Goal: Task Accomplishment & Management: Manage account settings

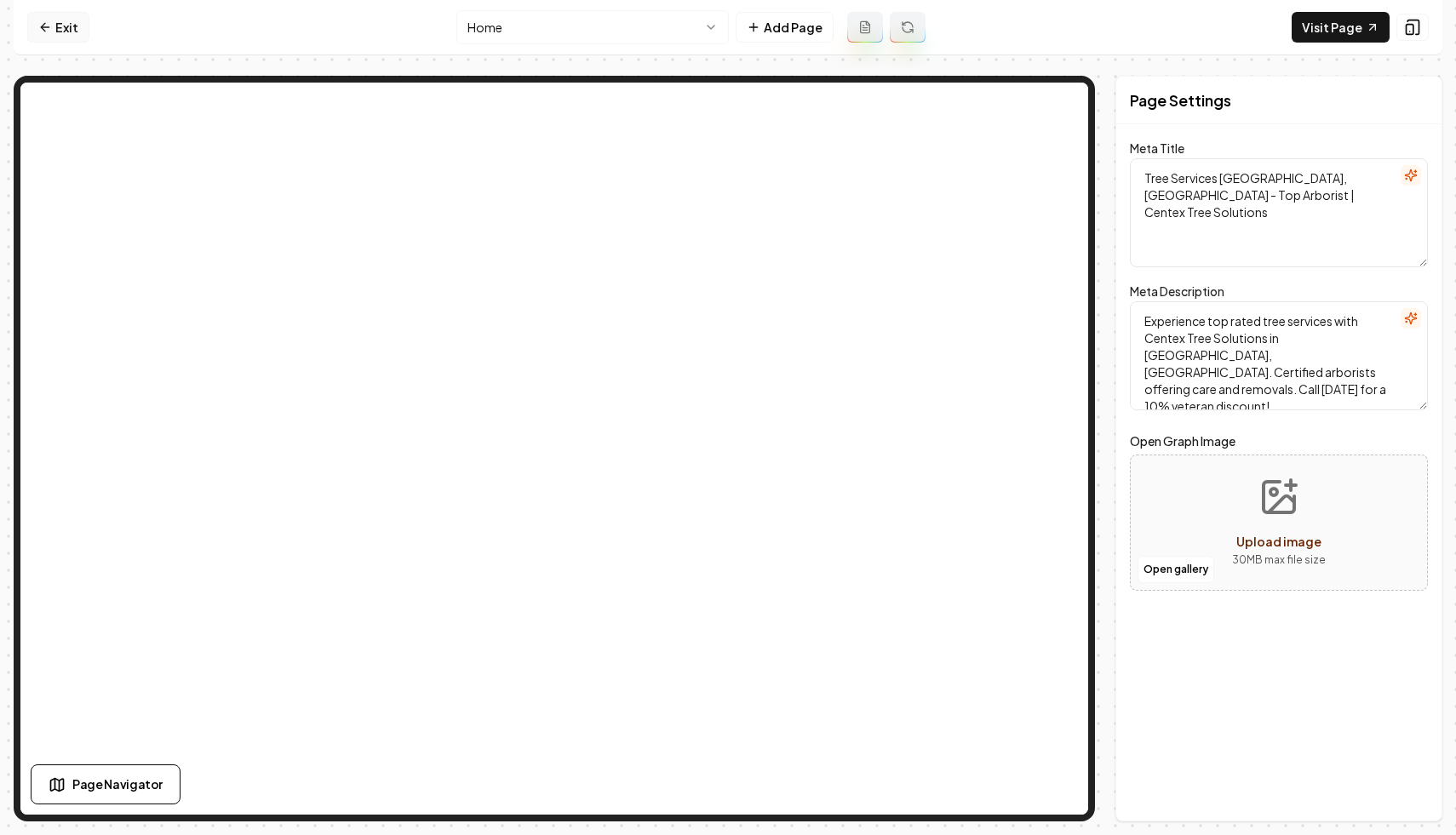
click at [57, 23] on link "Exit" at bounding box center [58, 27] width 62 height 31
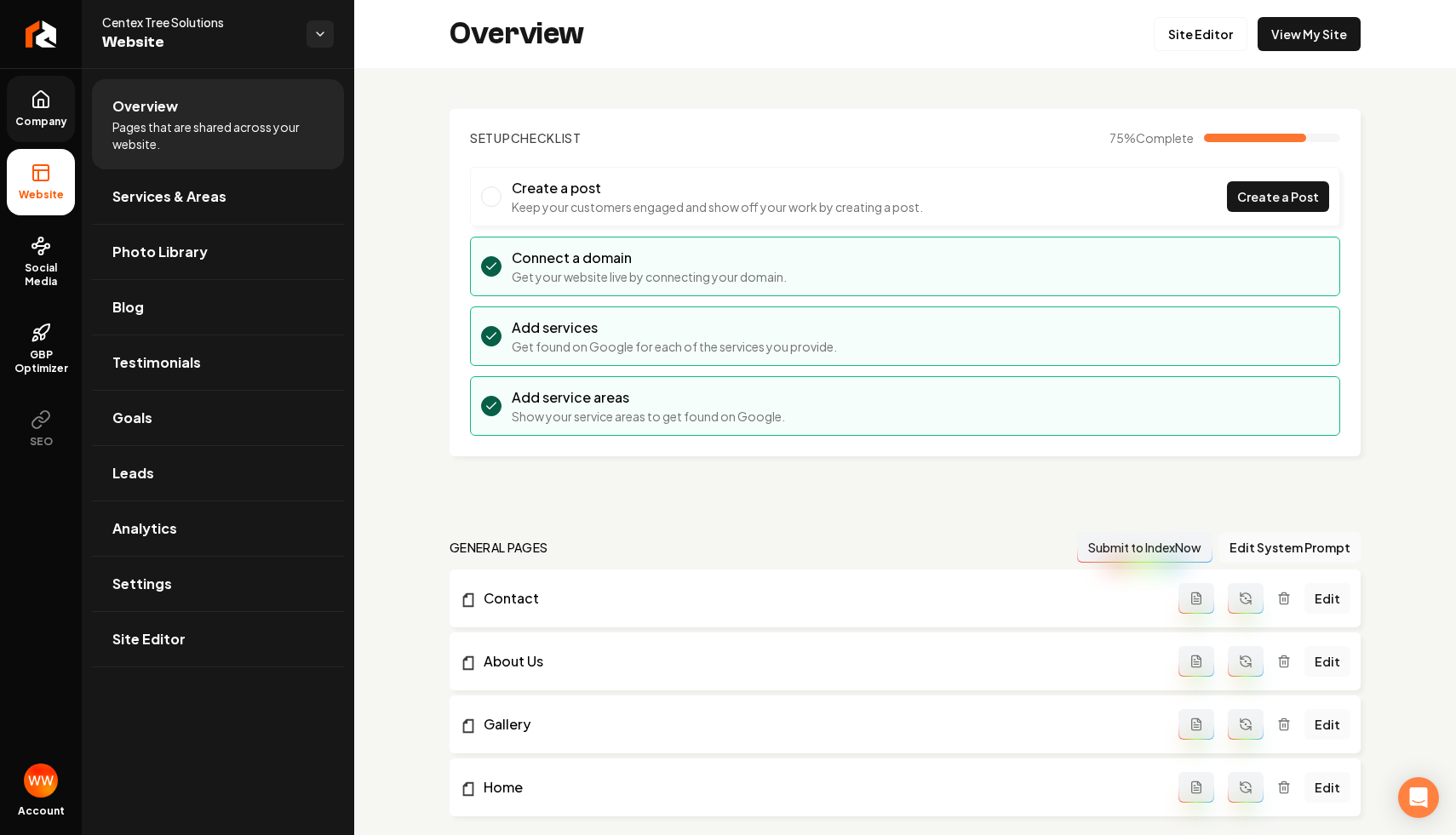
click at [18, 109] on link "Company" at bounding box center [40, 109] width 68 height 66
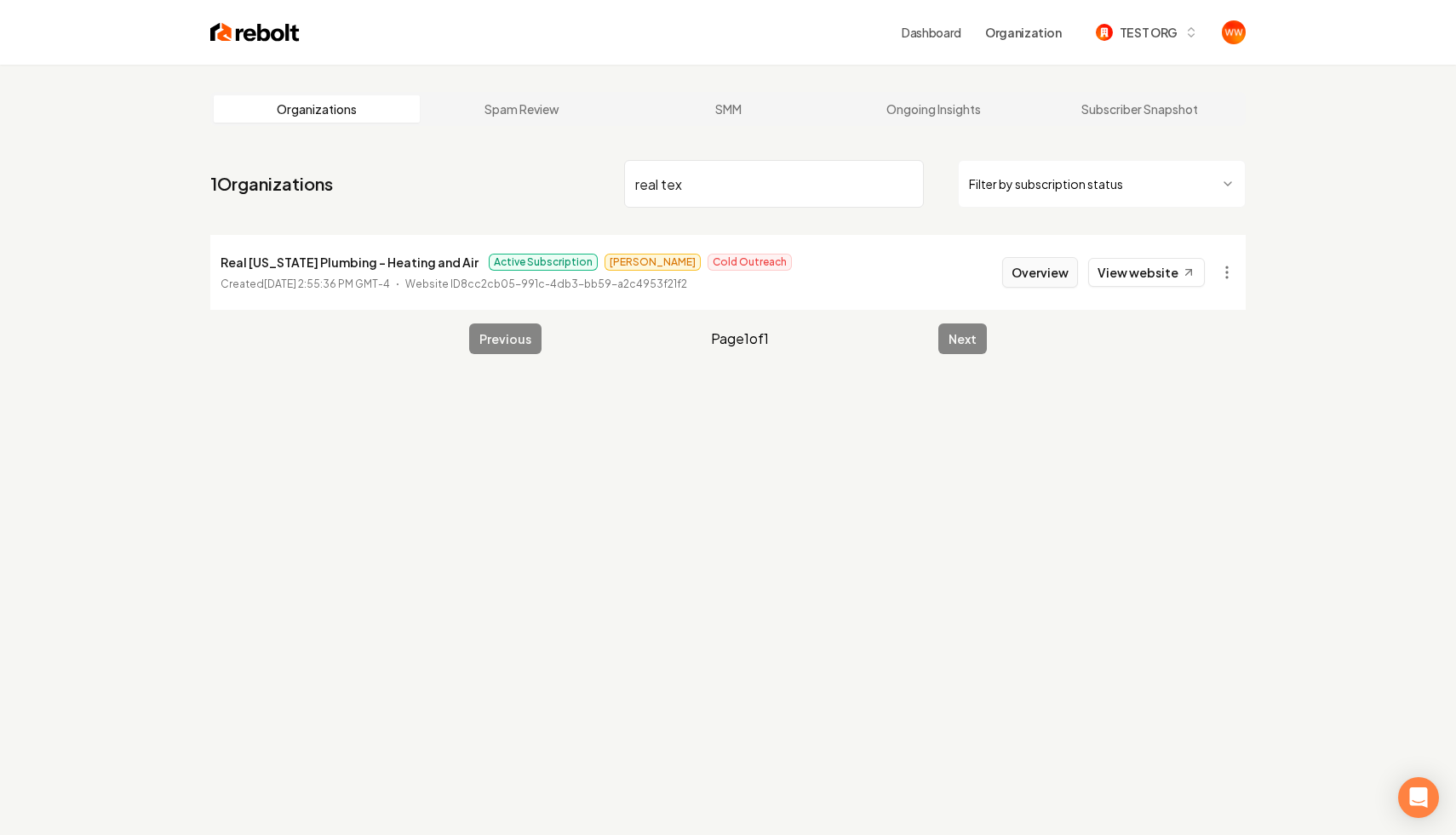
type input "real tex"
click at [1031, 266] on button "Overview" at bounding box center [1039, 273] width 76 height 31
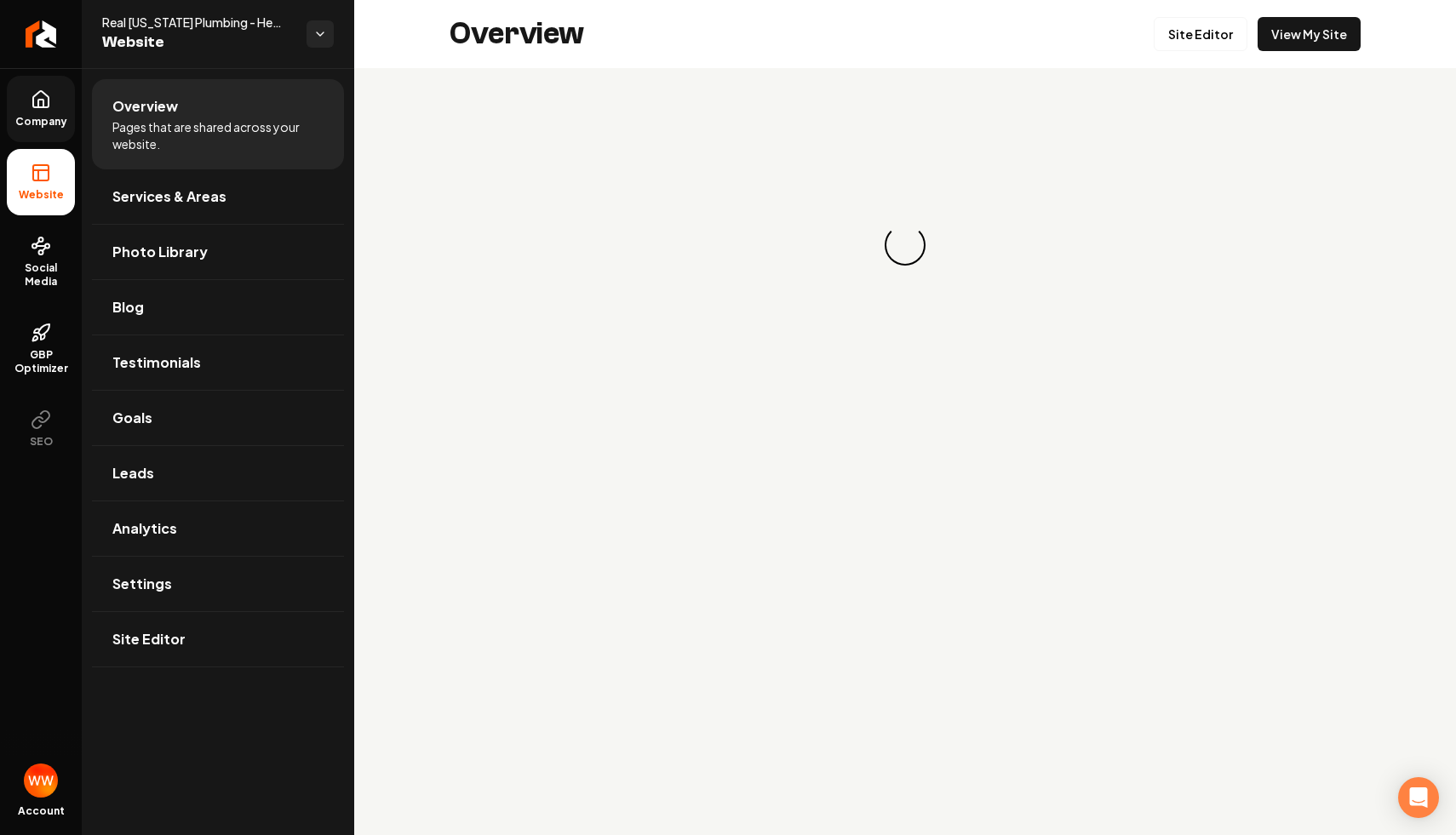
click at [59, 99] on link "Company" at bounding box center [40, 109] width 68 height 66
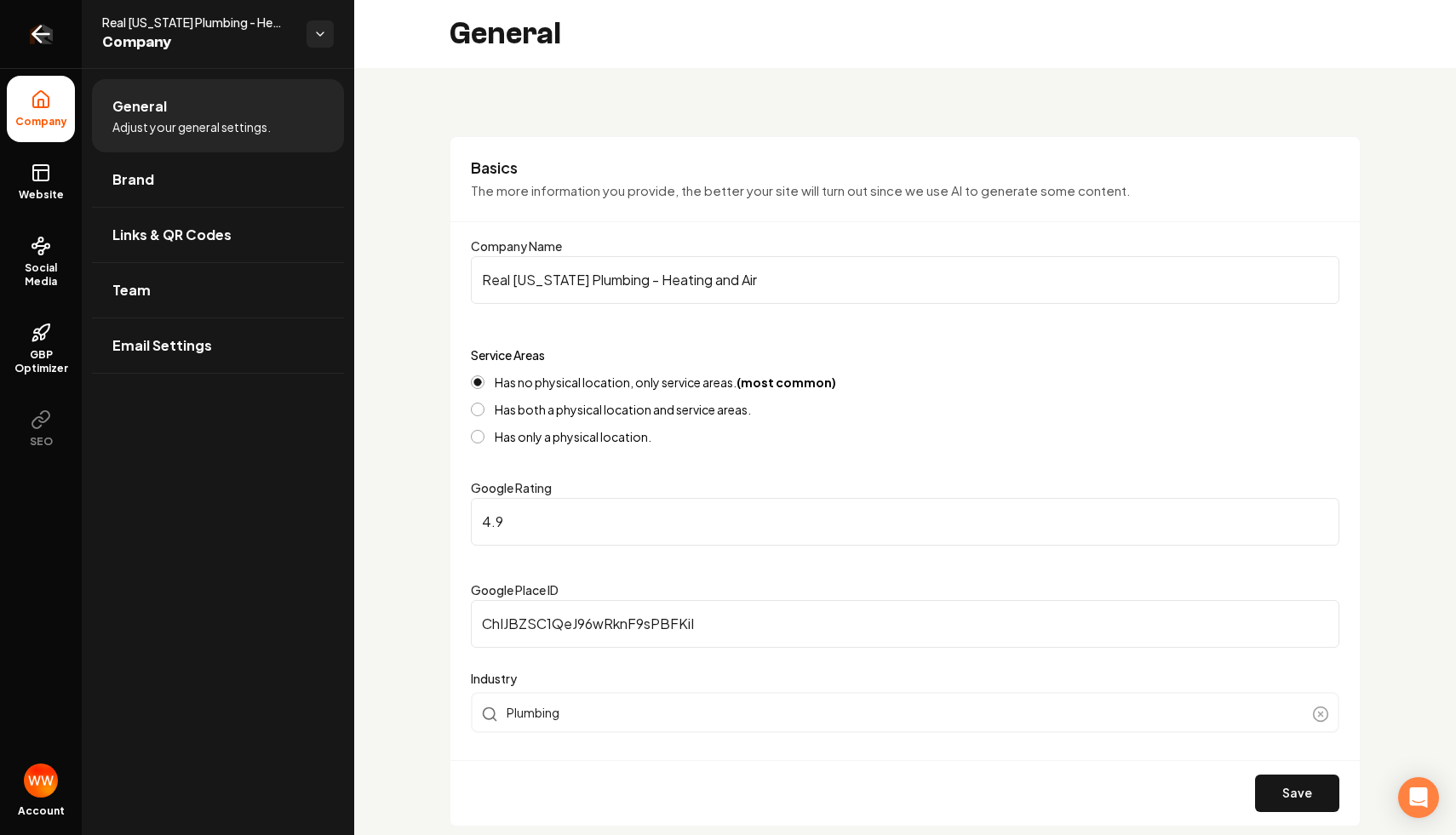
click at [47, 45] on icon "Return to dashboard" at bounding box center [40, 34] width 27 height 27
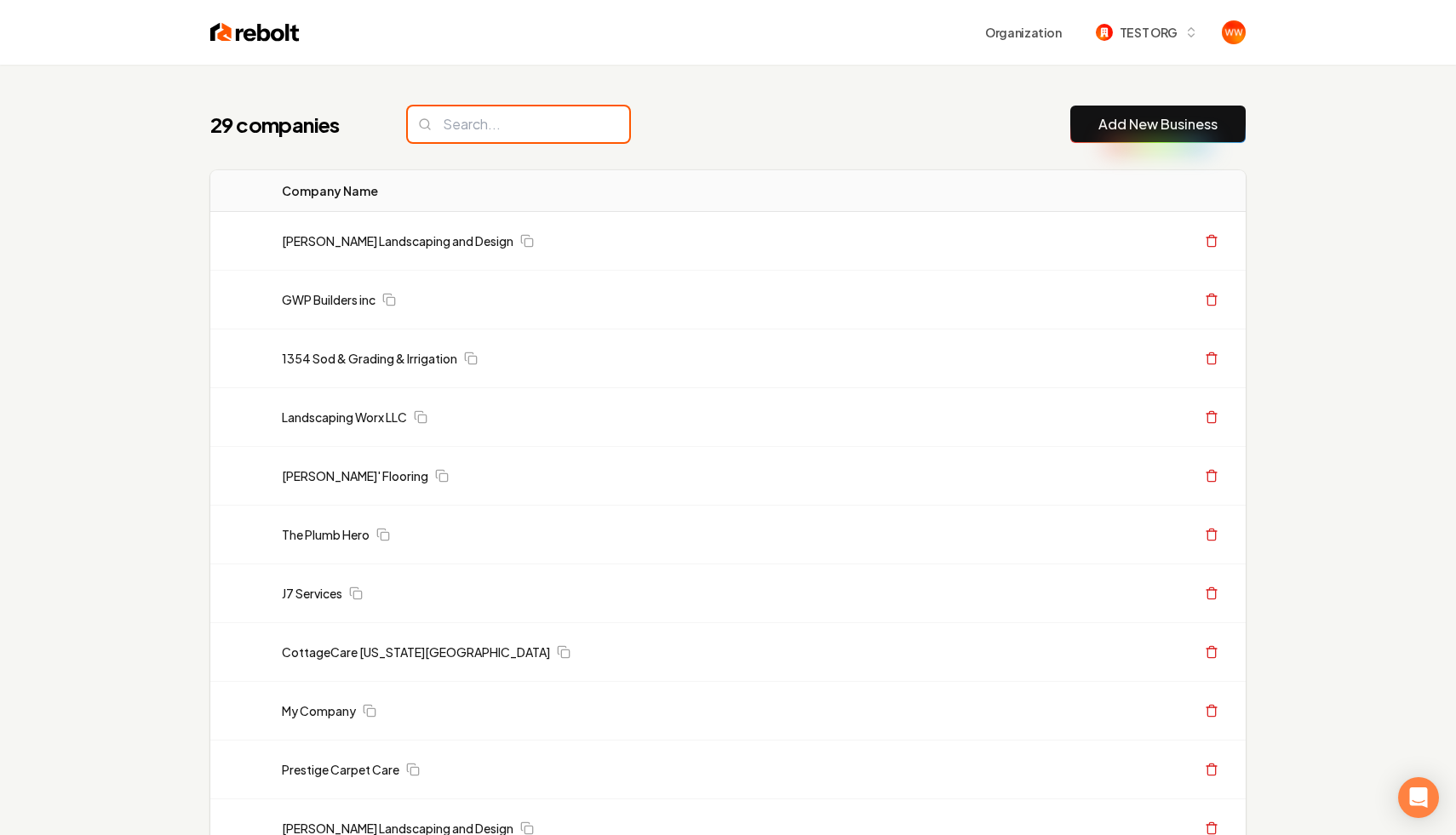
click at [493, 135] on input "search" at bounding box center [519, 124] width 221 height 36
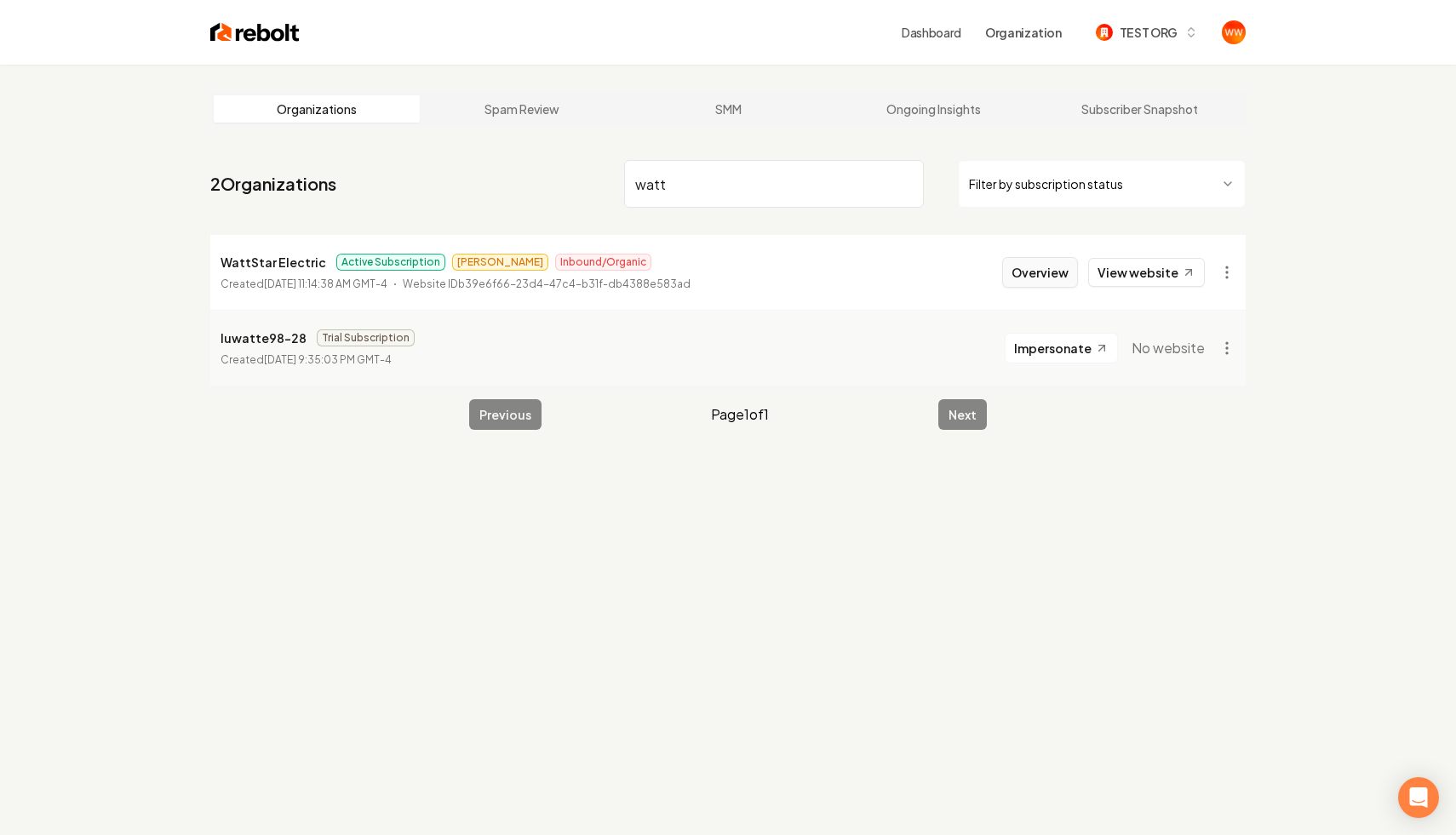
type input "watt"
click at [1058, 270] on button "Overview" at bounding box center [1039, 273] width 76 height 31
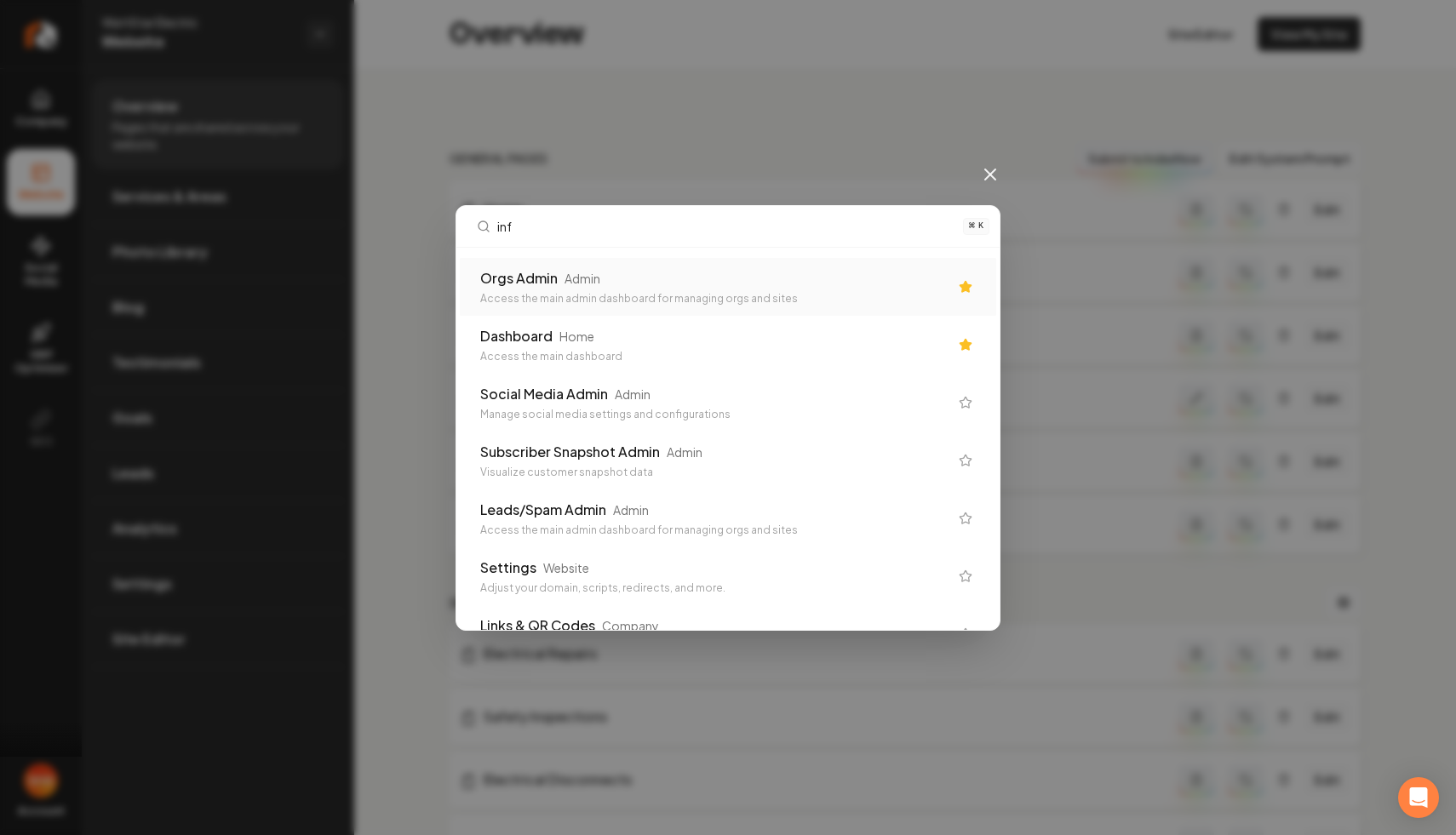
type input "info"
type input "comp"
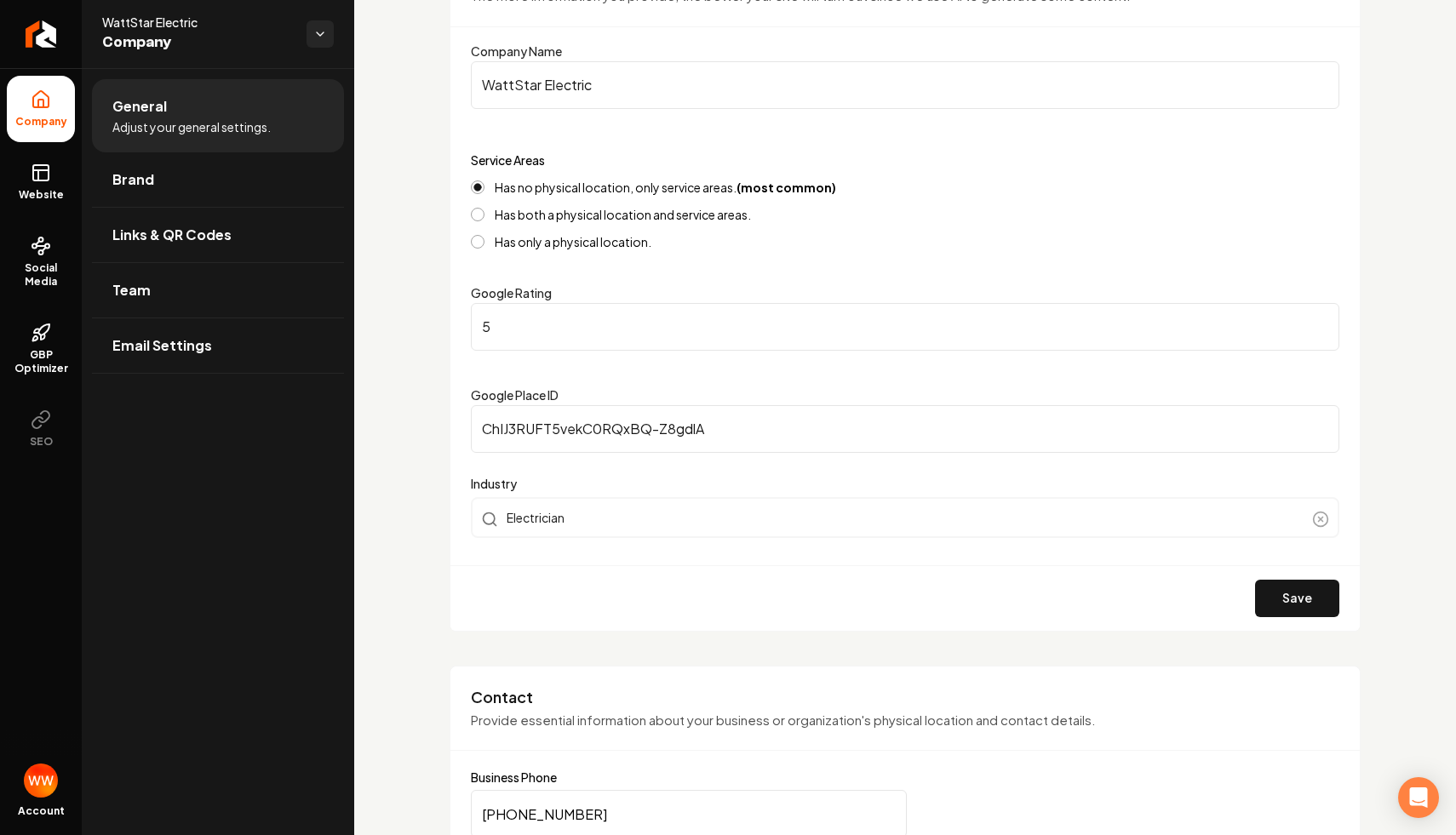
scroll to position [198, 0]
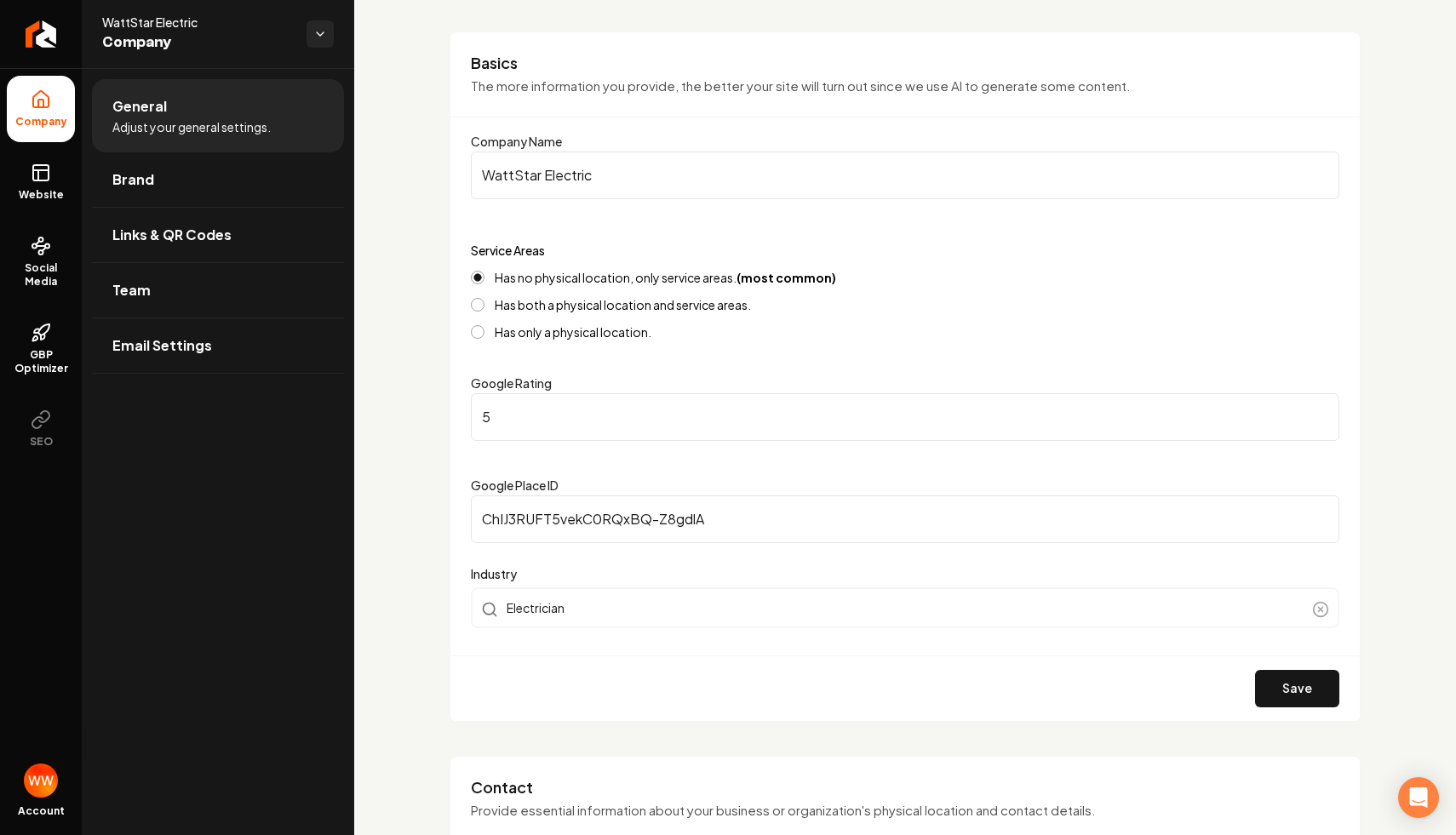
scroll to position [0, 0]
